Goal: Transaction & Acquisition: Purchase product/service

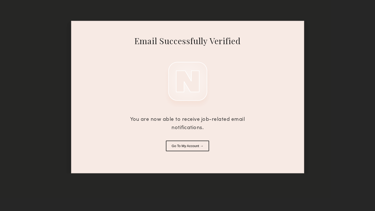
click at [188, 146] on button "Go To My Account →" at bounding box center [187, 146] width 43 height 11
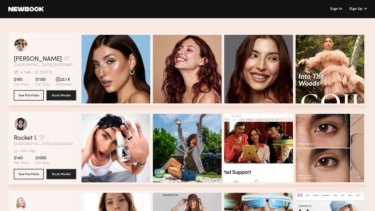
click at [336, 9] on link "Sign In" at bounding box center [336, 9] width 12 height 4
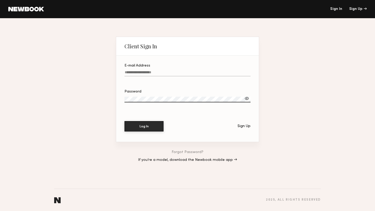
click at [184, 72] on input "E-mail Address" at bounding box center [187, 74] width 126 height 6
type input "**********"
click at [246, 100] on div at bounding box center [246, 98] width 5 height 5
click at [147, 126] on button "Log In" at bounding box center [143, 126] width 39 height 10
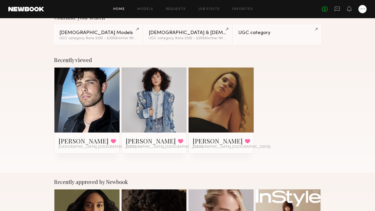
scroll to position [53, 0]
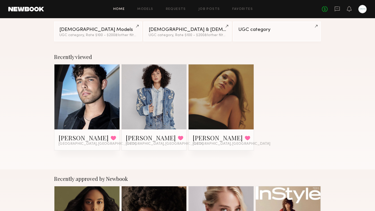
click at [81, 94] on link at bounding box center [87, 97] width 32 height 65
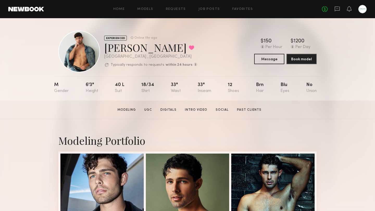
click at [33, 13] on header "Home Models Requests Job Posts Favorites Sign Out No fees up to $5,000" at bounding box center [187, 9] width 375 height 18
click at [361, 8] on div at bounding box center [362, 9] width 8 height 8
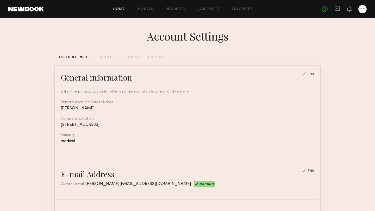
click at [121, 10] on link "Home" at bounding box center [119, 9] width 12 height 3
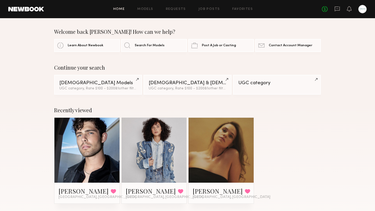
click at [166, 138] on link at bounding box center [154, 150] width 32 height 65
click at [144, 46] on span "Search For Models" at bounding box center [150, 45] width 30 height 3
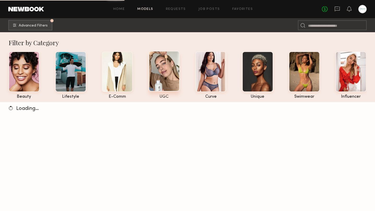
click at [165, 68] on div at bounding box center [164, 71] width 31 height 41
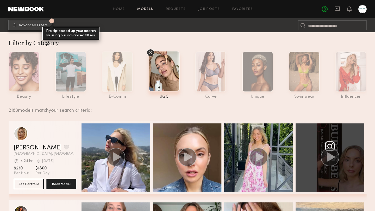
click at [36, 26] on span "Advanced Filters" at bounding box center [33, 26] width 29 height 4
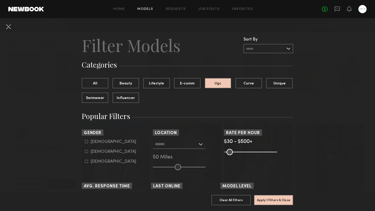
click at [87, 141] on icon at bounding box center [86, 141] width 3 height 3
type input "*"
click at [199, 144] on div at bounding box center [179, 144] width 53 height 9
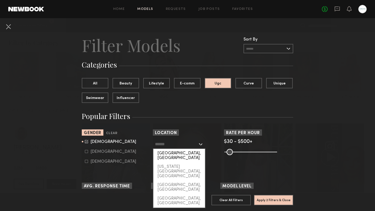
click at [180, 155] on div "[GEOGRAPHIC_DATA], [GEOGRAPHIC_DATA]" at bounding box center [179, 156] width 52 height 14
type input "**********"
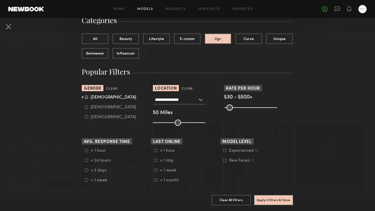
scroll to position [45, 0]
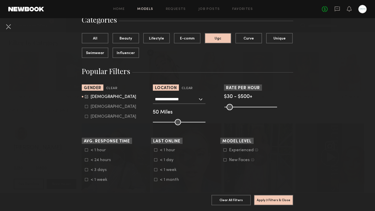
click at [227, 106] on input "range" at bounding box center [250, 107] width 53 height 6
click at [267, 198] on button "Apply 3 Filters & Close" at bounding box center [273, 200] width 39 height 10
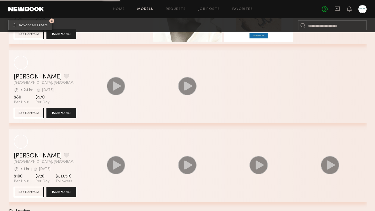
scroll to position [4672, 0]
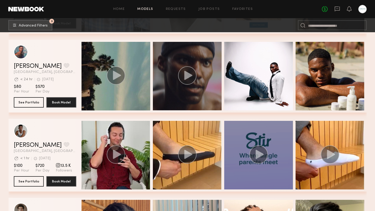
click at [255, 155] on circle "grid" at bounding box center [258, 155] width 18 height 18
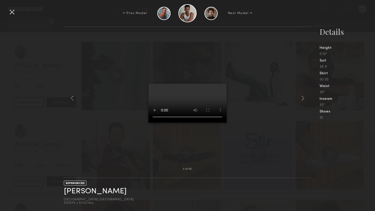
click at [10, 11] on div at bounding box center [12, 12] width 8 height 8
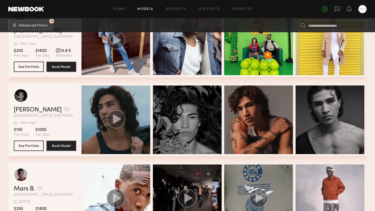
scroll to position [9141, 0]
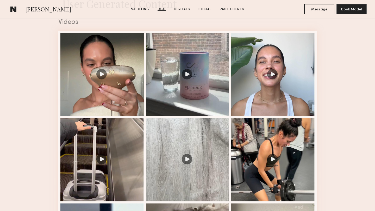
scroll to position [546, 0]
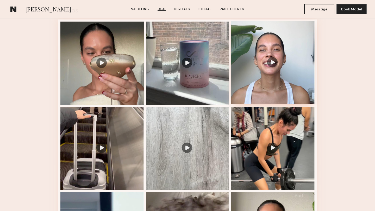
click at [274, 63] on div at bounding box center [272, 62] width 83 height 83
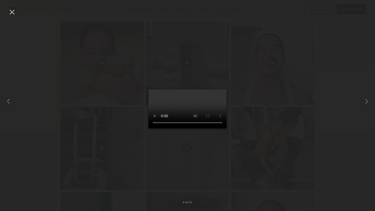
click at [14, 13] on div at bounding box center [12, 12] width 8 height 8
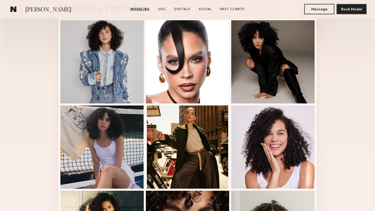
scroll to position [0, 0]
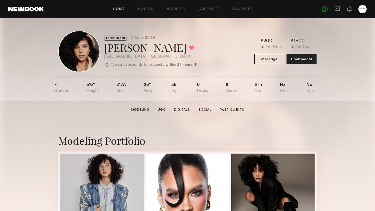
click at [124, 10] on link "Home" at bounding box center [119, 9] width 12 height 3
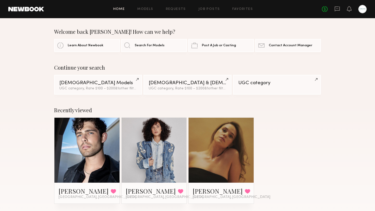
click at [214, 150] on link at bounding box center [221, 150] width 32 height 65
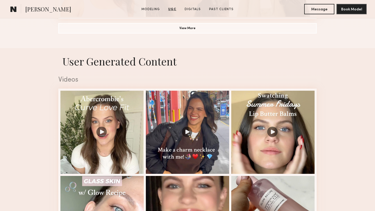
scroll to position [477, 0]
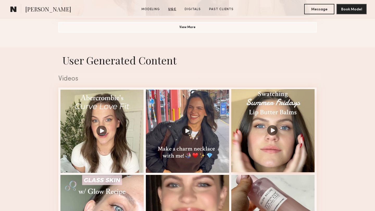
click at [274, 133] on div at bounding box center [272, 130] width 83 height 83
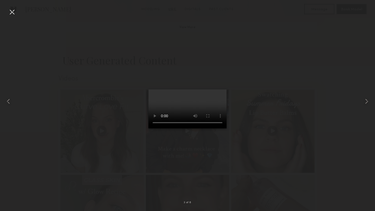
click at [11, 12] on div at bounding box center [12, 12] width 8 height 8
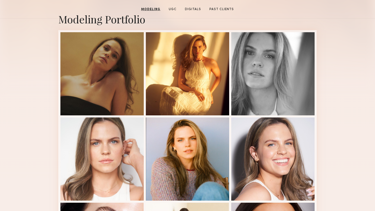
scroll to position [0, 0]
